Goal: Information Seeking & Learning: Learn about a topic

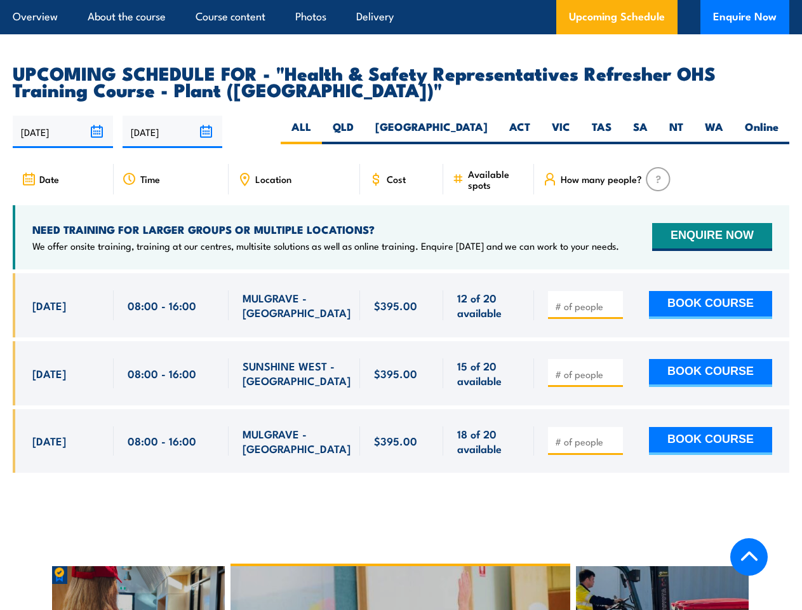
scroll to position [2267, 0]
click at [401, 0] on article "Overview About the course Course content Photos Delivery Upcoming Schedule Enqu…" at bounding box center [401, 17] width 777 height 34
click at [63, 116] on input "[DATE]" at bounding box center [63, 132] width 100 height 32
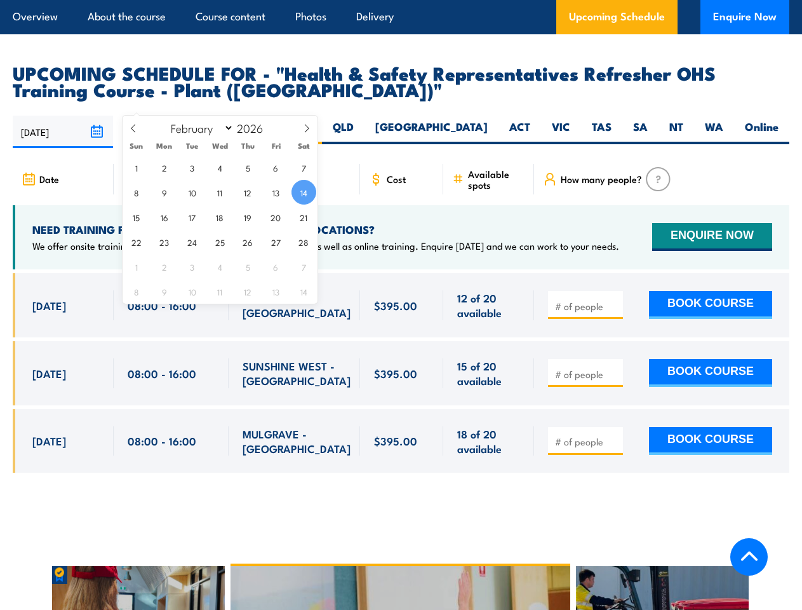
click at [173, 116] on input "[DATE]" at bounding box center [173, 132] width 100 height 32
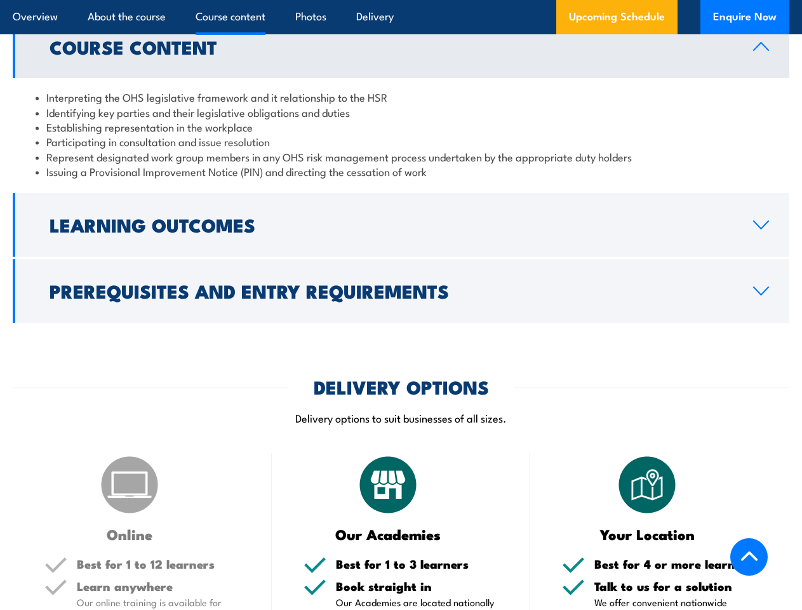
click at [401, 0] on article "Overview About the course Course content Photos Delivery Upcoming Schedule Enqu…" at bounding box center [401, 17] width 777 height 34
click at [401, 216] on h2 "Learning Outcomes" at bounding box center [391, 224] width 683 height 17
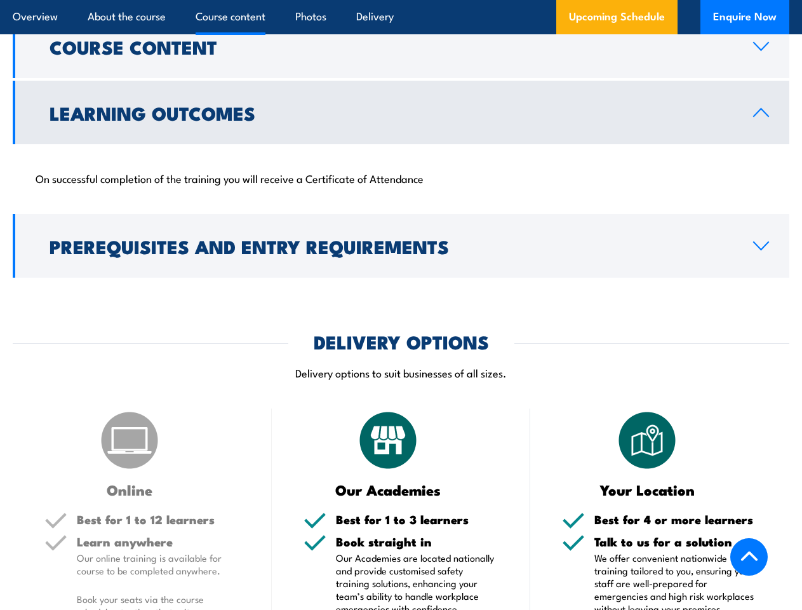
click at [401, 276] on div "COURSES > Work Health & Safety Training (WHS) Health & Safety Representatives R…" at bounding box center [401, 379] width 802 height 3590
